Goal: Task Accomplishment & Management: Use online tool/utility

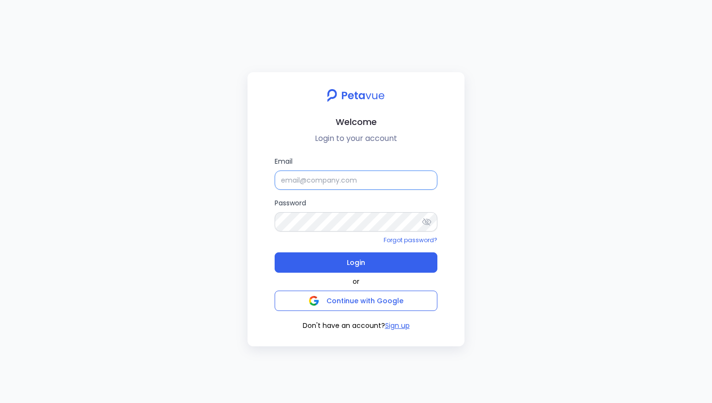
click at [307, 177] on input "Email" at bounding box center [355, 179] width 163 height 19
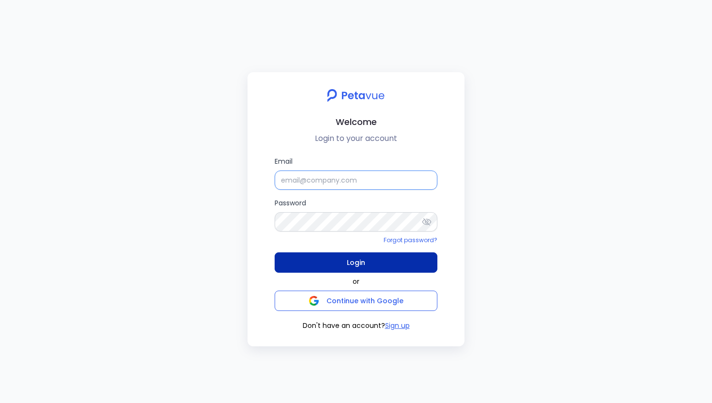
type input "[EMAIL_ADDRESS][DOMAIN_NAME]"
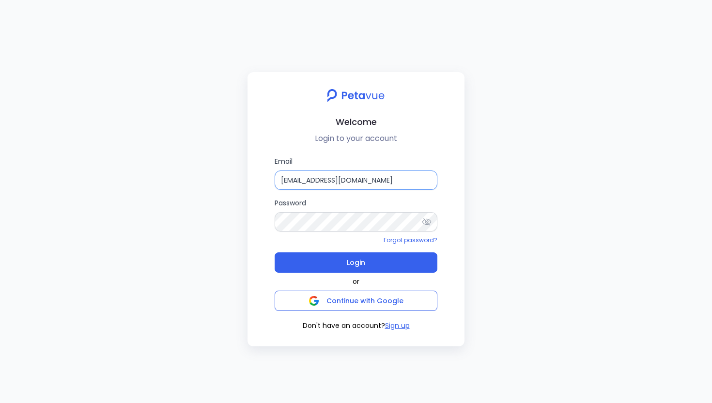
click at [380, 174] on input "[EMAIL_ADDRESS][DOMAIN_NAME]" at bounding box center [355, 179] width 163 height 19
type input "g"
type input "[EMAIL_ADDRESS][DOMAIN_NAME]"
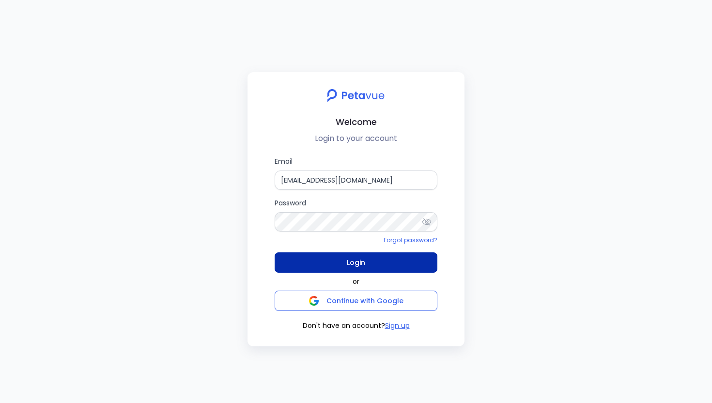
click at [361, 264] on span "Login" at bounding box center [356, 263] width 18 height 14
